Goal: Task Accomplishment & Management: Use online tool/utility

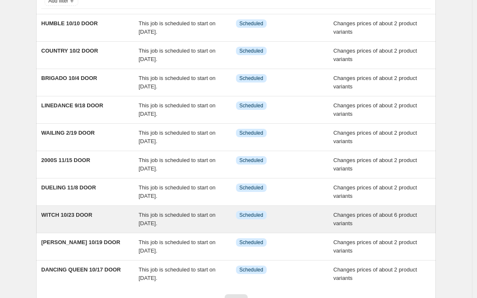
scroll to position [135, 0]
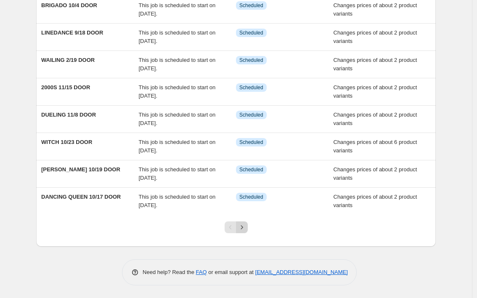
click at [243, 226] on icon "Next" at bounding box center [242, 227] width 2 height 4
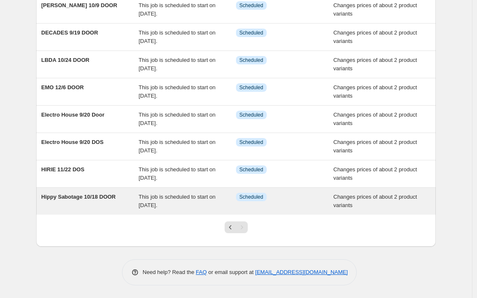
scroll to position [0, 0]
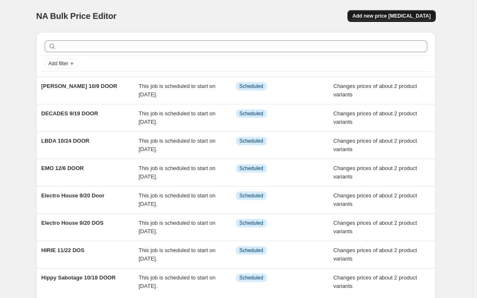
click at [413, 14] on span "Add new price [MEDICAL_DATA]" at bounding box center [391, 16] width 78 height 7
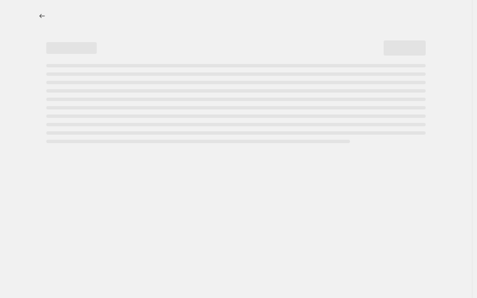
select select "percentage"
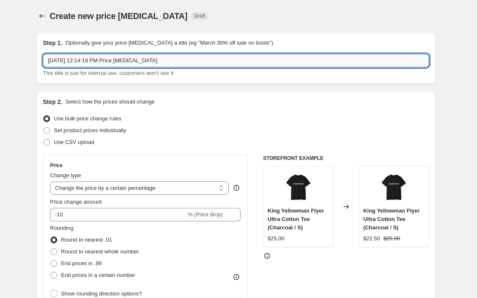
click at [107, 61] on input "[DATE] 12:14:19 PM Price [MEDICAL_DATA]" at bounding box center [236, 60] width 386 height 13
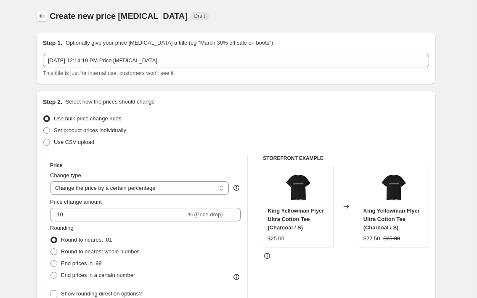
click at [45, 18] on icon "Price change jobs" at bounding box center [42, 16] width 8 height 8
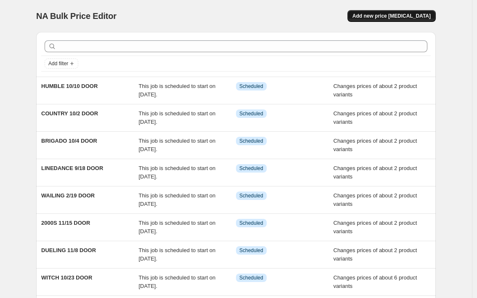
click at [401, 16] on span "Add new price [MEDICAL_DATA]" at bounding box center [391, 16] width 78 height 7
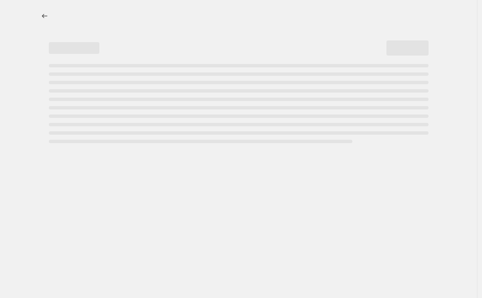
select select "percentage"
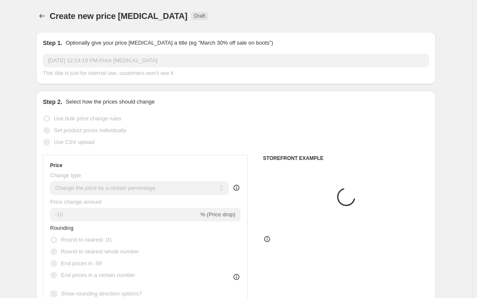
click at [83, 58] on input "[DATE] 12:14:19 PM Price [MEDICAL_DATA]" at bounding box center [236, 60] width 386 height 13
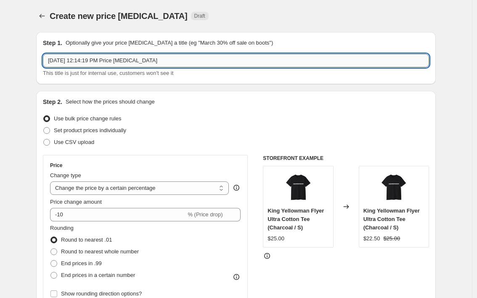
click at [85, 61] on input "[DATE] 12:14:19 PM Price [MEDICAL_DATA]" at bounding box center [236, 60] width 386 height 13
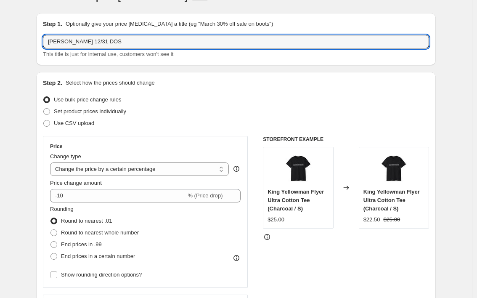
scroll to position [58, 0]
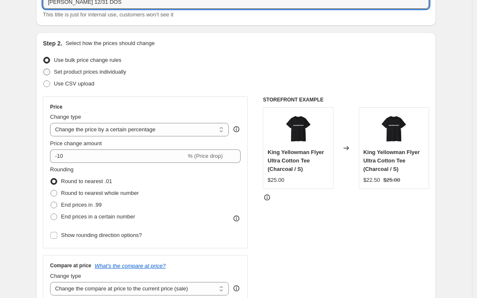
type input "[PERSON_NAME] 12/31 DOS"
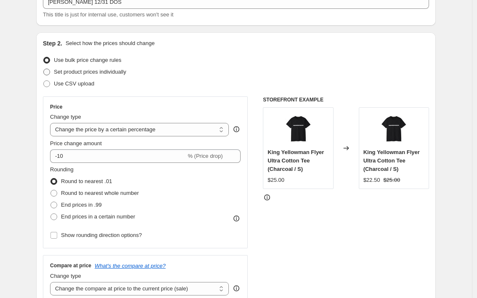
click at [95, 73] on span "Set product prices individually" at bounding box center [90, 72] width 72 height 6
click at [44, 69] on input "Set product prices individually" at bounding box center [43, 69] width 0 height 0
radio input "true"
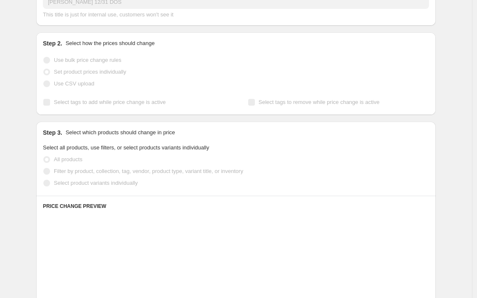
scroll to position [60, 0]
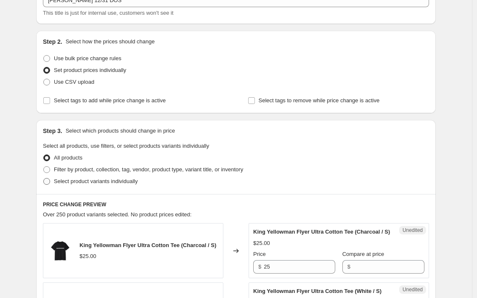
click at [97, 178] on span "Select product variants individually" at bounding box center [96, 181] width 84 height 6
click at [44, 178] on input "Select product variants individually" at bounding box center [43, 178] width 0 height 0
radio input "true"
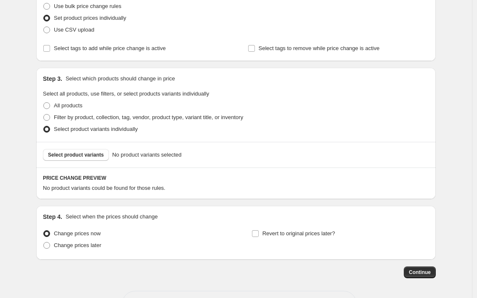
scroll to position [144, 0]
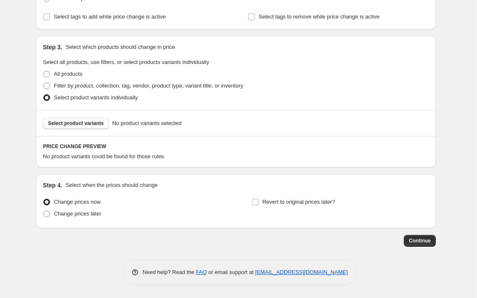
click at [65, 119] on button "Select product variants" at bounding box center [76, 123] width 66 height 12
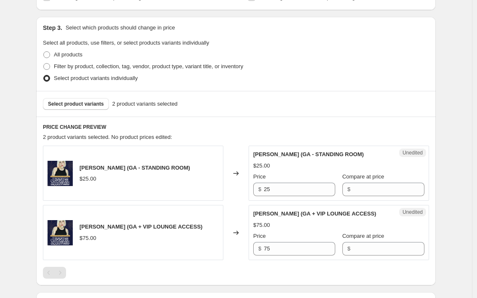
scroll to position [209, 0]
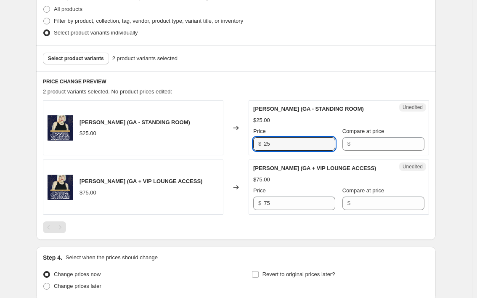
drag, startPoint x: 280, startPoint y: 144, endPoint x: 252, endPoint y: 145, distance: 27.8
click at [252, 145] on div "Unedited [PERSON_NAME] (GA - STANDING ROOM) $25.00 Price $ 25 Compare at price $" at bounding box center [339, 127] width 180 height 55
type input "35"
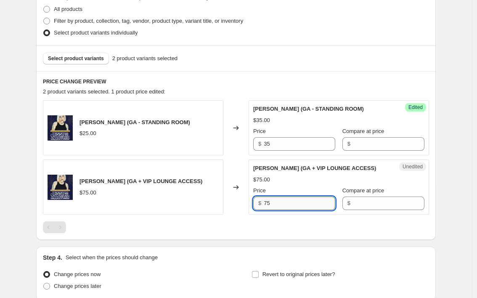
click at [279, 202] on input "75" at bounding box center [300, 202] width 72 height 13
type input "5"
type input "85"
click at [453, 215] on div "Create new price [MEDICAL_DATA]. This page is ready Create new price [MEDICAL_D…" at bounding box center [236, 80] width 472 height 579
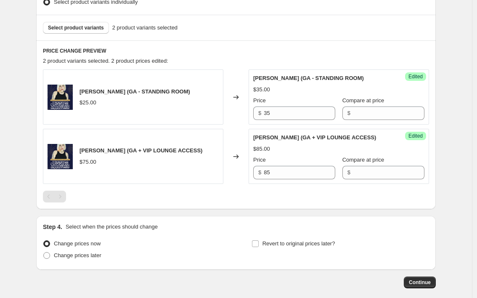
scroll to position [257, 0]
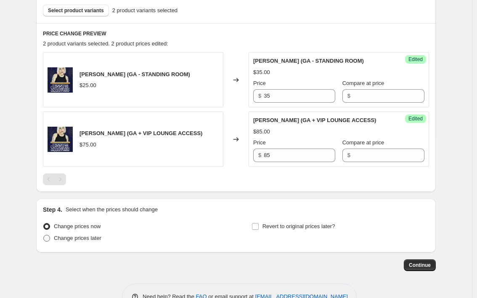
click at [76, 236] on span "Change prices later" at bounding box center [78, 238] width 48 height 6
click at [44, 235] on input "Change prices later" at bounding box center [43, 235] width 0 height 0
radio input "true"
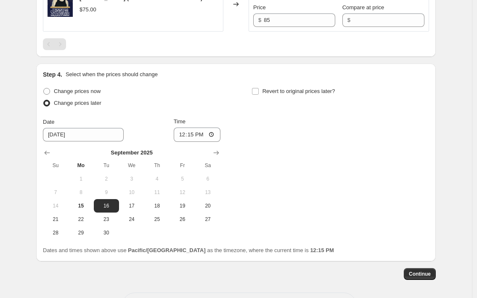
scroll to position [398, 0]
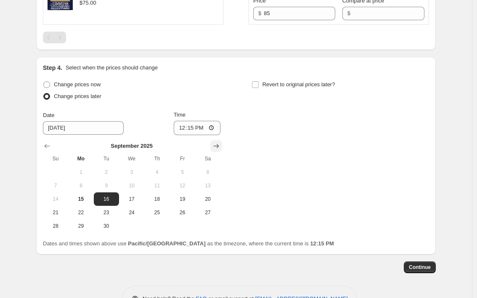
click at [219, 146] on icon "Show next month, October 2025" at bounding box center [216, 146] width 5 height 4
click at [219, 146] on icon "Show next month, November 2025" at bounding box center [216, 146] width 5 height 4
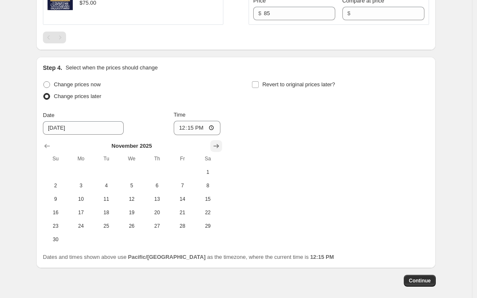
click at [219, 146] on icon "Show next month, December 2025" at bounding box center [216, 146] width 5 height 4
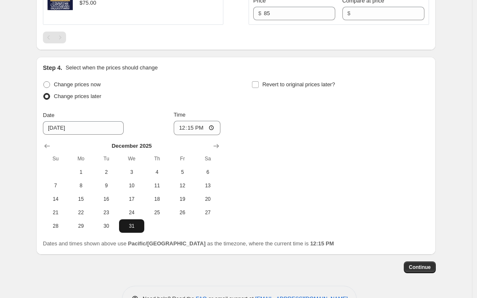
click at [134, 227] on span "31" at bounding box center [131, 226] width 19 height 7
type input "[DATE]"
click at [202, 128] on input "12:15" at bounding box center [197, 128] width 47 height 14
click at [212, 130] on input "12:00" at bounding box center [197, 128] width 47 height 14
type input "00:00"
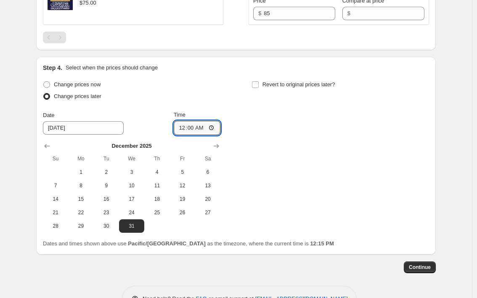
click at [304, 147] on div "Change prices now Change prices later Date [DATE] Time 00:00 [DATE] Su Mo Tu We…" at bounding box center [236, 156] width 386 height 154
click at [422, 269] on span "Continue" at bounding box center [420, 267] width 22 height 7
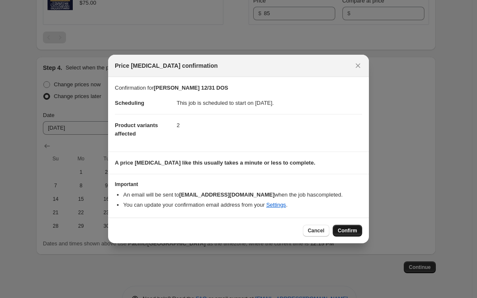
click at [349, 228] on span "Confirm" at bounding box center [347, 230] width 19 height 7
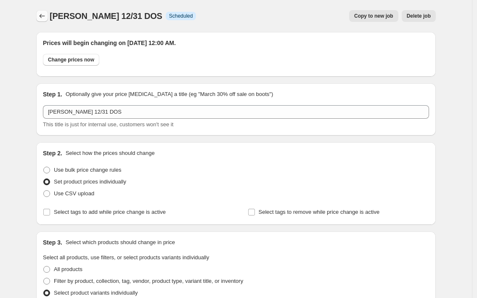
click at [45, 17] on icon "Price change jobs" at bounding box center [42, 16] width 8 height 8
